Goal: Obtain resource: Obtain resource

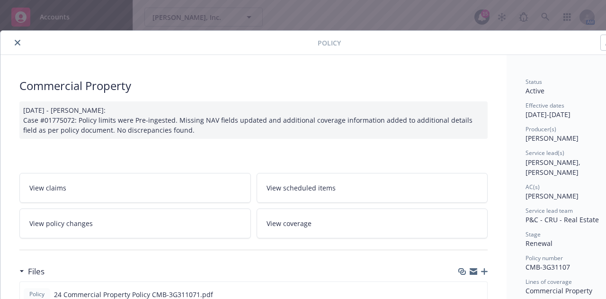
scroll to position [112, 0]
click at [19, 43] on icon "close" at bounding box center [18, 43] width 6 height 6
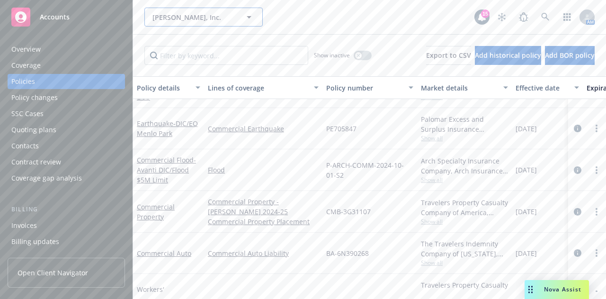
click at [249, 18] on icon "button" at bounding box center [249, 17] width 5 height 2
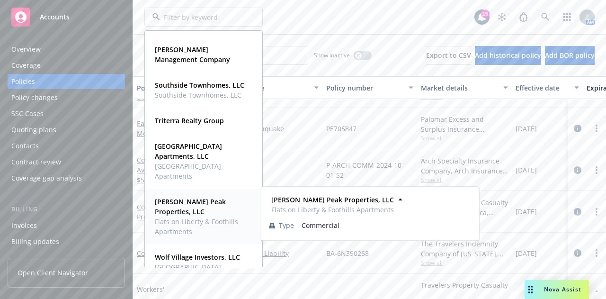
scroll to position [1007, 0]
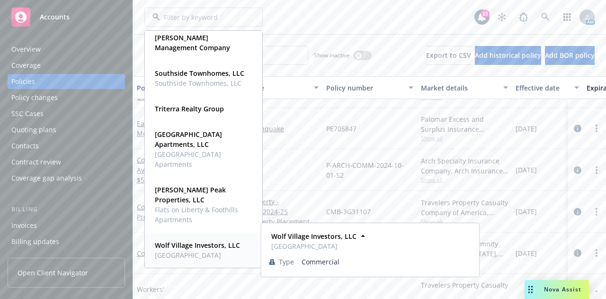
click at [182, 241] on strong "Wolf Village Investors, LLC" at bounding box center [197, 245] width 85 height 9
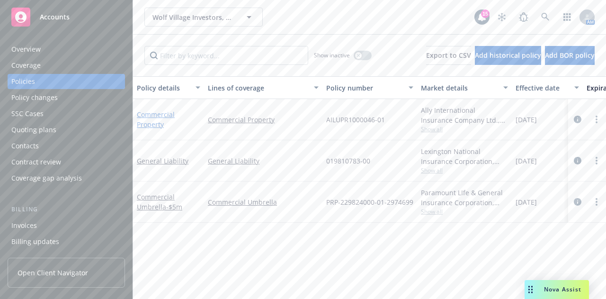
click at [159, 114] on link "Commercial Property" at bounding box center [156, 119] width 38 height 19
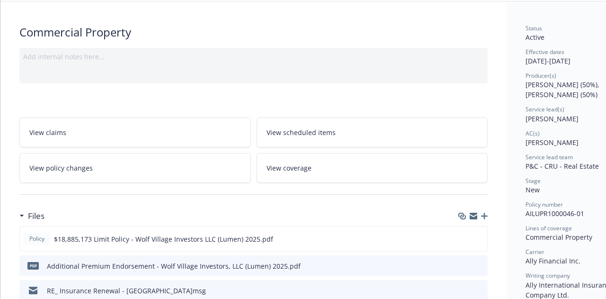
scroll to position [190, 0]
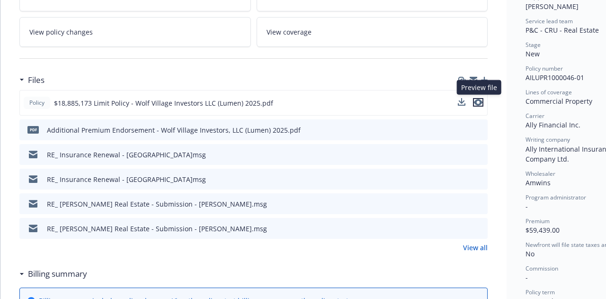
click at [480, 100] on icon "preview file" at bounding box center [478, 102] width 9 height 7
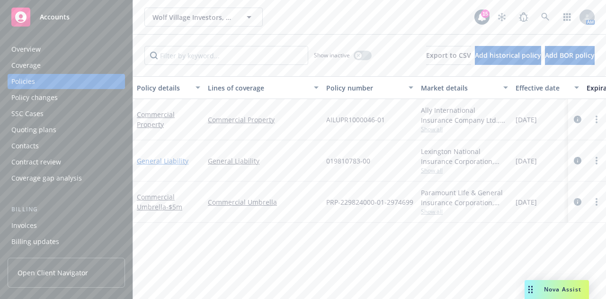
click at [175, 161] on link "General Liability" at bounding box center [163, 160] width 52 height 9
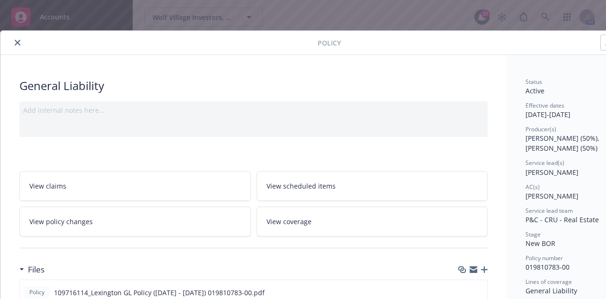
click at [20, 40] on icon "close" at bounding box center [18, 43] width 6 height 6
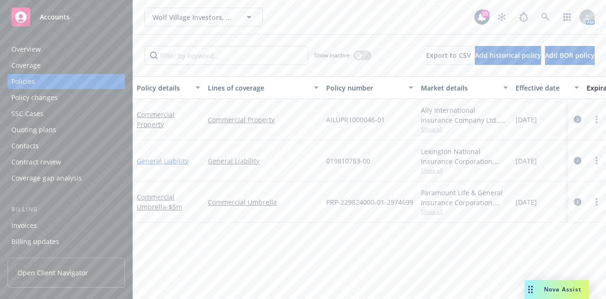
click at [163, 158] on link "General Liability" at bounding box center [163, 160] width 52 height 9
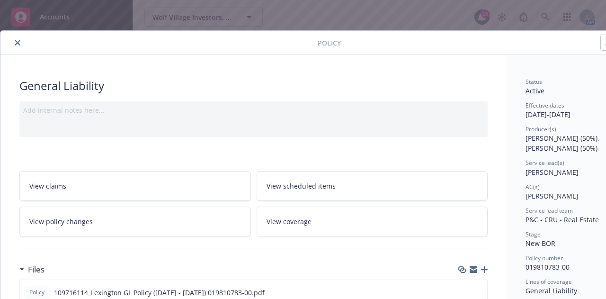
click at [163, 171] on link "View claims" at bounding box center [135, 186] width 232 height 30
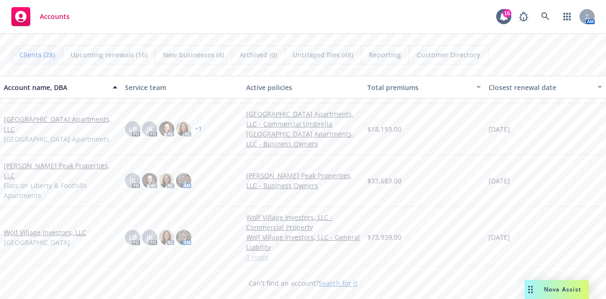
scroll to position [940, 0]
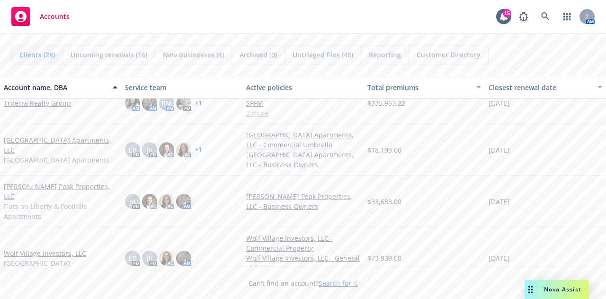
click at [54, 248] on link "Wolf Village Investors, LLC" at bounding box center [45, 253] width 82 height 10
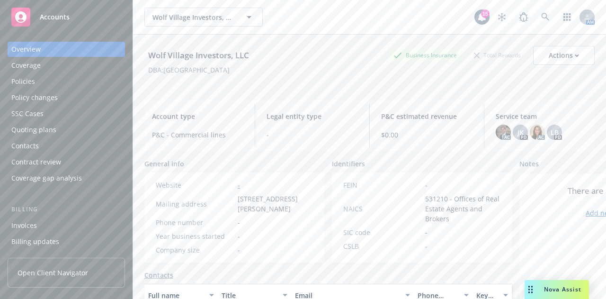
click at [57, 78] on div "Policies" at bounding box center [66, 81] width 110 height 15
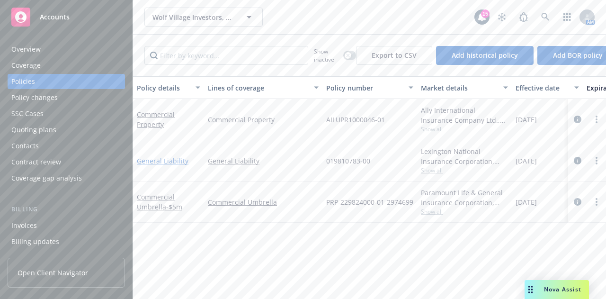
click at [143, 161] on link "General Liability" at bounding box center [163, 160] width 52 height 9
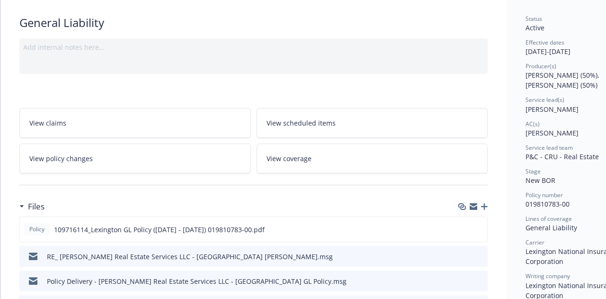
scroll to position [95, 0]
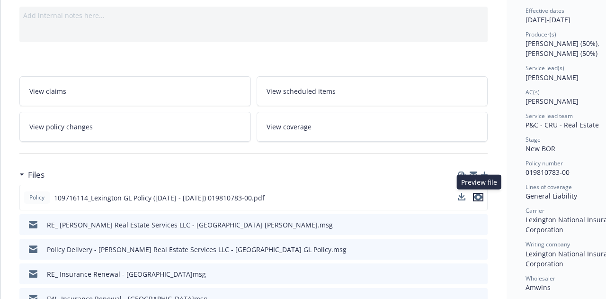
click at [480, 196] on icon "preview file" at bounding box center [478, 197] width 9 height 7
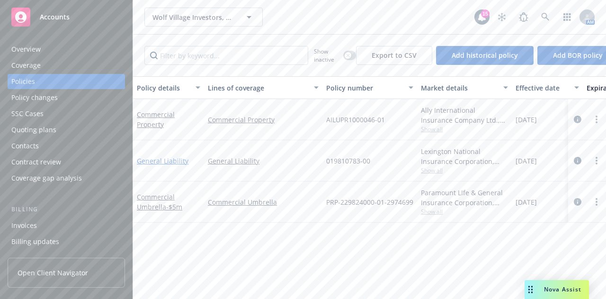
click at [163, 161] on link "General Liability" at bounding box center [163, 160] width 52 height 9
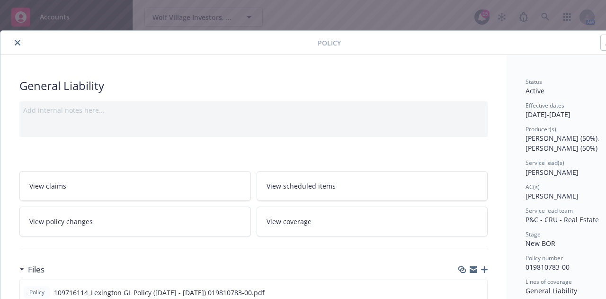
click at [163, 171] on link "View claims" at bounding box center [135, 186] width 232 height 30
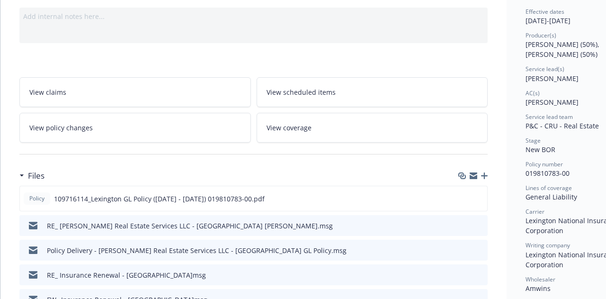
scroll to position [95, 0]
click at [480, 196] on icon "preview file" at bounding box center [478, 197] width 9 height 7
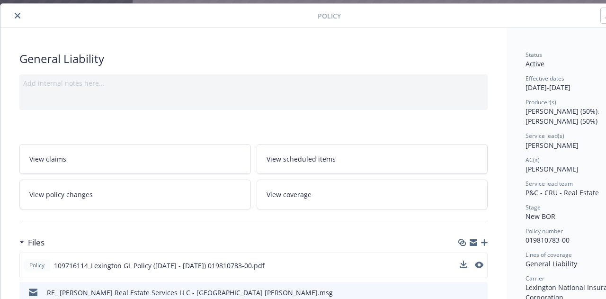
scroll to position [0, 0]
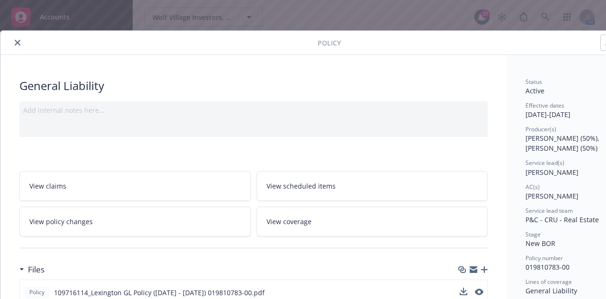
click at [16, 40] on icon "close" at bounding box center [18, 43] width 6 height 6
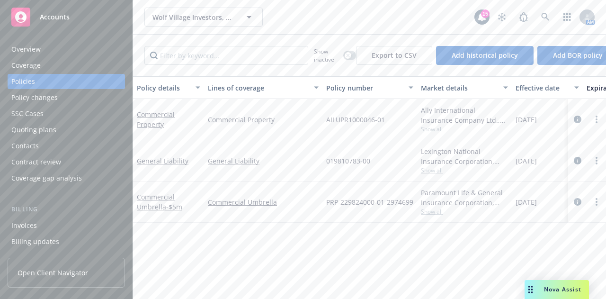
click at [16, 40] on div "Overview Coverage Policies Policy changes SSC Cases Quoting plans Contacts Cont…" at bounding box center [66, 164] width 133 height 269
click at [145, 197] on link "Commercial Umbrella - $5m" at bounding box center [159, 201] width 45 height 19
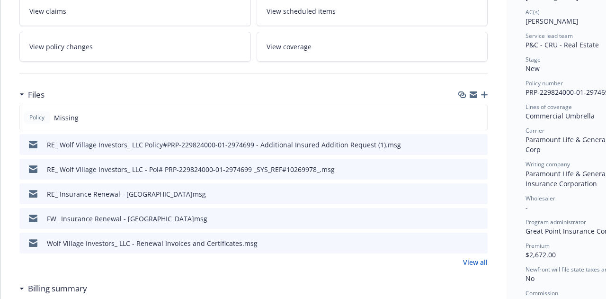
scroll to position [176, 0]
click at [479, 260] on link "View all" at bounding box center [475, 261] width 25 height 10
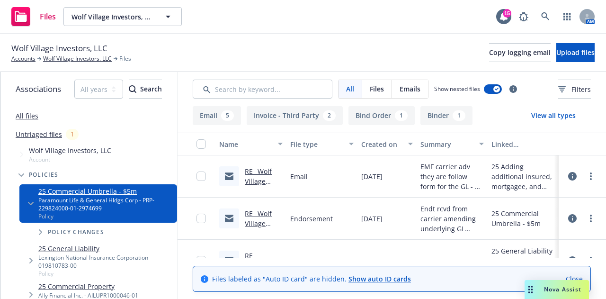
click at [583, 276] on link "Close" at bounding box center [574, 279] width 17 height 10
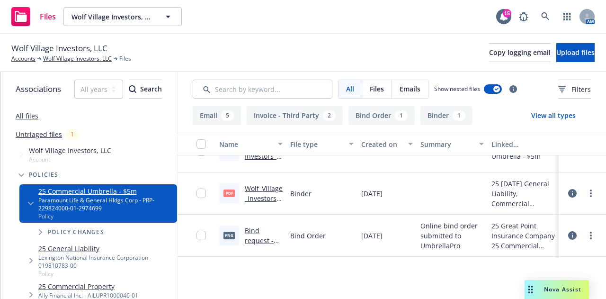
scroll to position [451, 0]
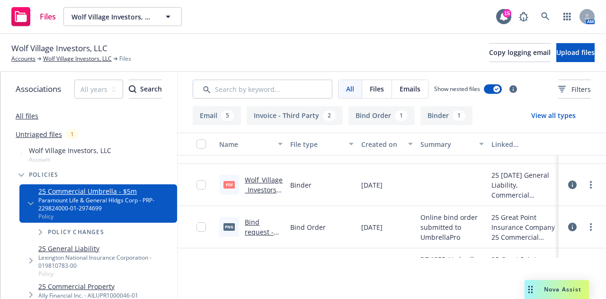
click at [256, 181] on link "Wolf_Village_Investors__LLC_BINDER_20250820_113008.pdf" at bounding box center [264, 199] width 38 height 49
